Goal: Navigation & Orientation: Find specific page/section

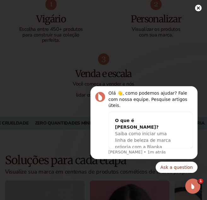
click at [196, 6] on circle at bounding box center [198, 8] width 7 height 7
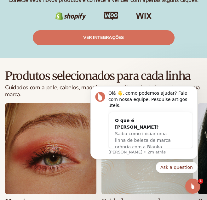
scroll to position [1826, 0]
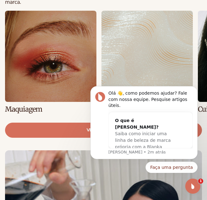
click at [47, 41] on link "1 / 8" at bounding box center [50, 62] width 91 height 102
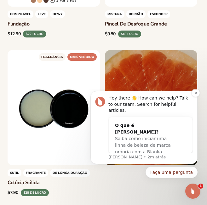
scroll to position [1133, 0]
